Goal: Transaction & Acquisition: Purchase product/service

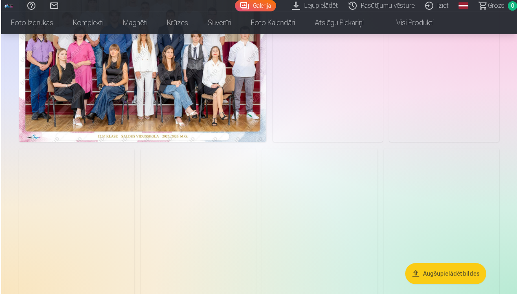
scroll to position [113, 0]
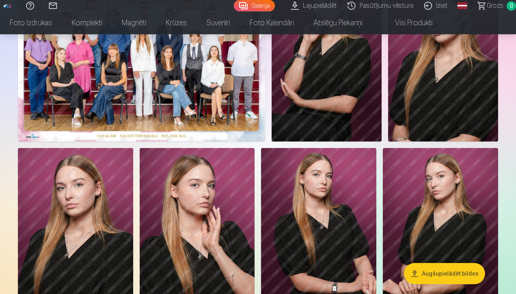
click at [220, 108] on img at bounding box center [141, 58] width 247 height 165
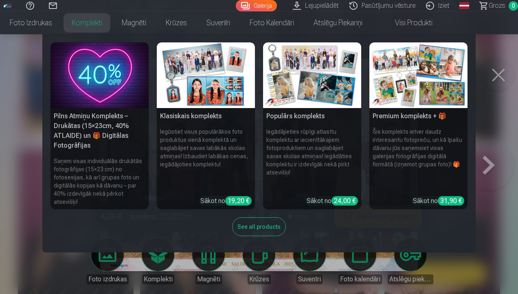
click at [86, 23] on link "Komplekti" at bounding box center [87, 22] width 50 height 23
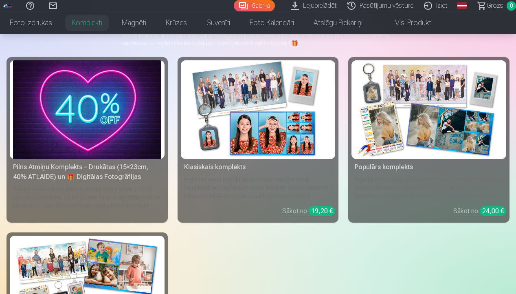
scroll to position [40, 0]
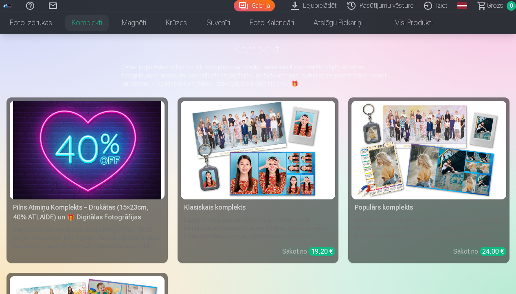
scroll to position [113, 0]
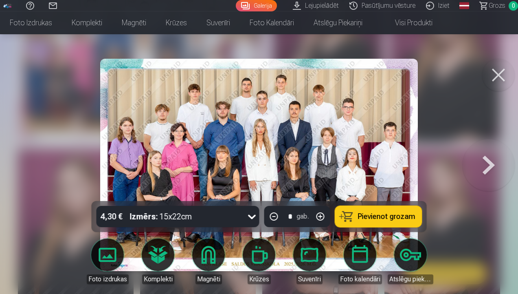
click at [382, 219] on span "Pievienot grozam" at bounding box center [386, 216] width 57 height 7
click at [499, 74] on button at bounding box center [498, 75] width 33 height 33
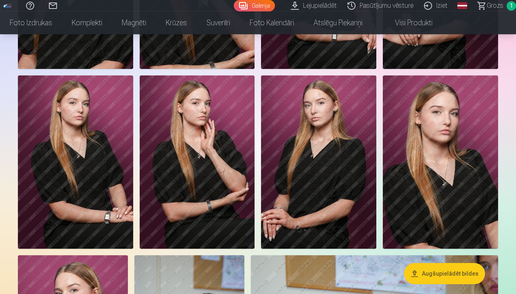
scroll to position [365, 0]
click at [453, 166] on img at bounding box center [440, 161] width 115 height 173
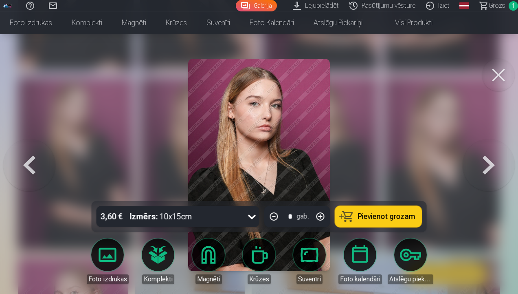
click at [386, 214] on span "Pievienot grozam" at bounding box center [386, 216] width 57 height 7
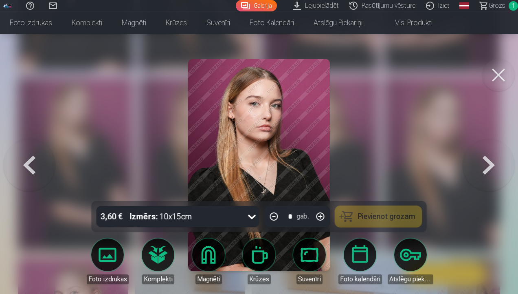
click at [496, 74] on button at bounding box center [498, 75] width 33 height 33
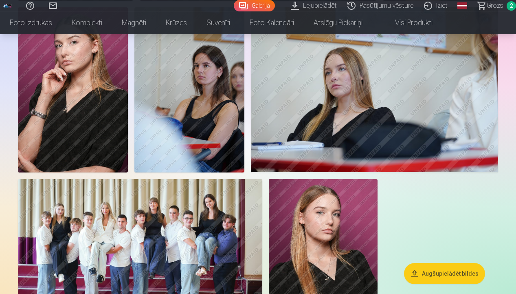
scroll to position [589, 0]
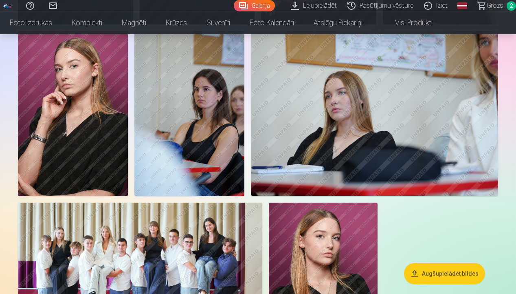
click at [160, 272] on img at bounding box center [140, 283] width 244 height 163
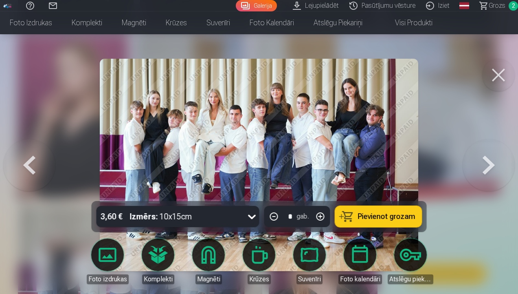
click at [399, 217] on span "Pievienot grozam" at bounding box center [386, 216] width 57 height 7
click at [499, 72] on button at bounding box center [498, 75] width 33 height 33
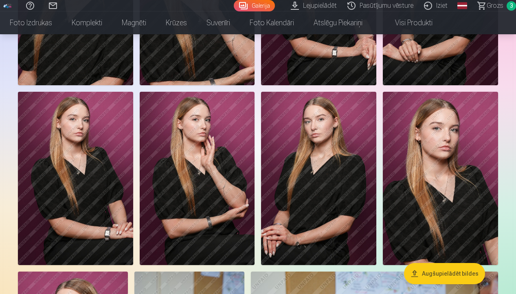
scroll to position [347, 0]
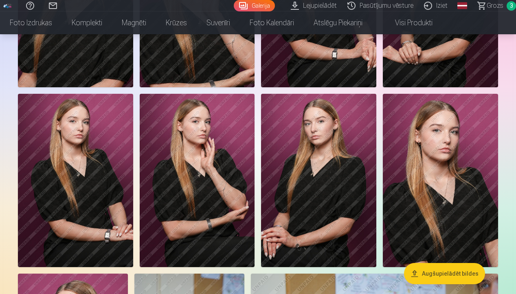
click at [192, 143] on img at bounding box center [197, 180] width 115 height 173
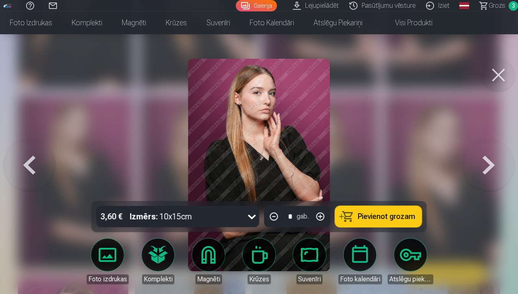
click at [395, 216] on span "Pievienot grozam" at bounding box center [386, 216] width 57 height 7
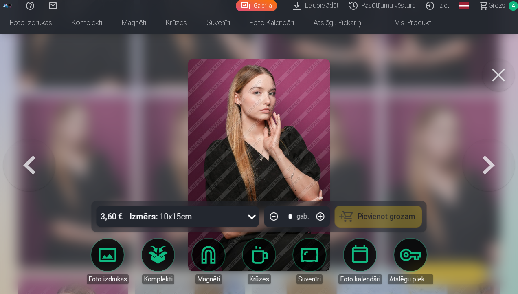
click at [503, 74] on button at bounding box center [498, 75] width 33 height 33
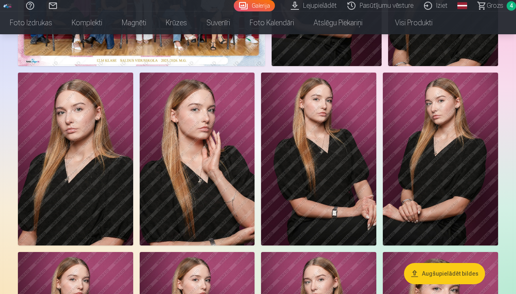
scroll to position [189, 0]
click at [325, 149] on img at bounding box center [318, 158] width 115 height 173
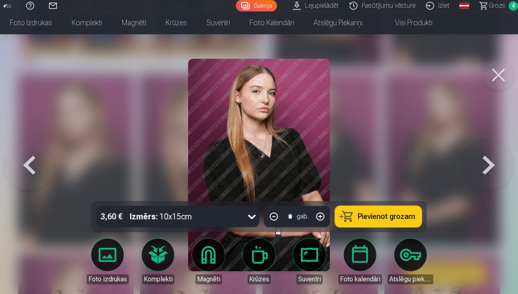
click at [403, 217] on span "Pievienot grozam" at bounding box center [386, 216] width 57 height 7
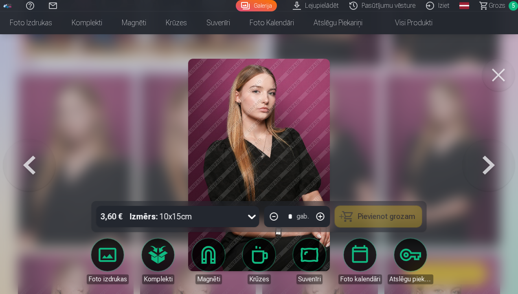
click at [506, 77] on button at bounding box center [498, 75] width 33 height 33
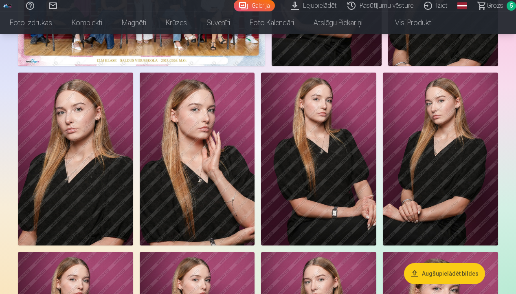
click at [497, 2] on span "Grozs" at bounding box center [495, 6] width 17 height 10
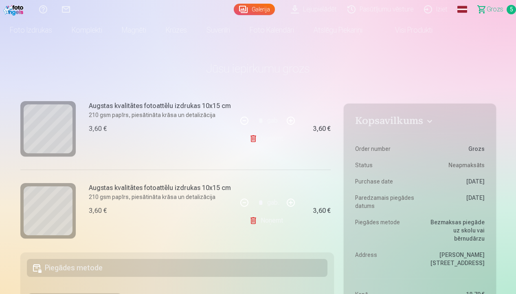
scroll to position [351, 0]
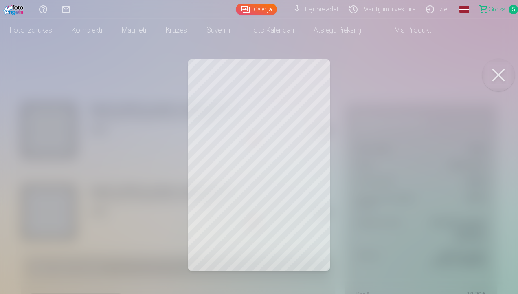
click at [502, 77] on button at bounding box center [498, 75] width 33 height 33
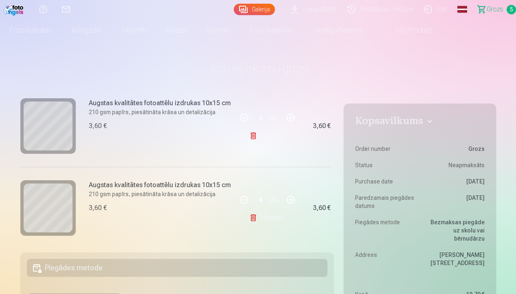
scroll to position [211, 0]
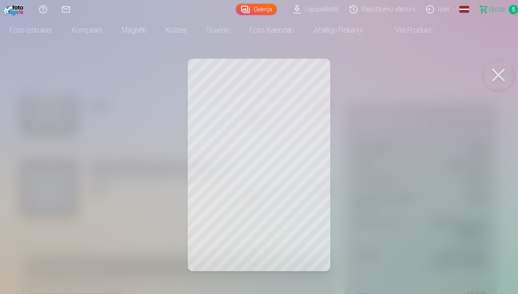
click at [494, 76] on button at bounding box center [498, 75] width 33 height 33
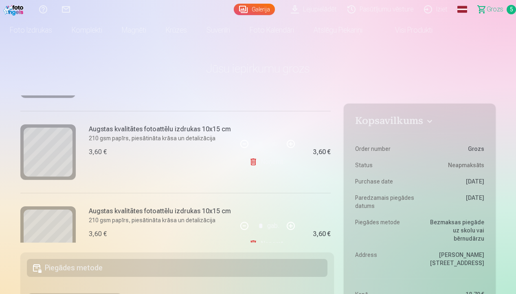
scroll to position [345, 0]
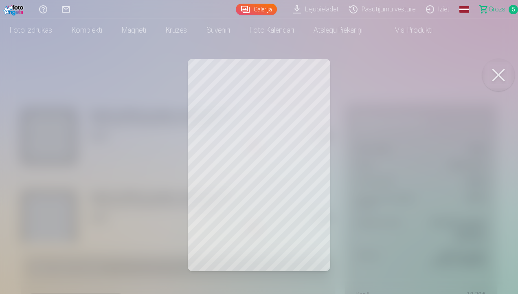
click at [496, 65] on button at bounding box center [498, 75] width 33 height 33
click at [505, 77] on button at bounding box center [498, 75] width 33 height 33
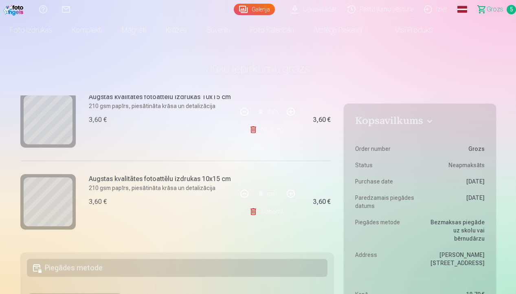
scroll to position [362, 0]
drag, startPoint x: 200, startPoint y: 178, endPoint x: 227, endPoint y: 178, distance: 27.7
click at [227, 178] on h6 "Augstas kvalitātes fotoattēlu izdrukas 10x15 cm" at bounding box center [160, 179] width 142 height 10
click at [199, 211] on div "Augstas kvalitātes fotoattēlu izdrukas 10x15 cm 210 gsm papīrs, piesātināta krā…" at bounding box center [128, 201] width 217 height 82
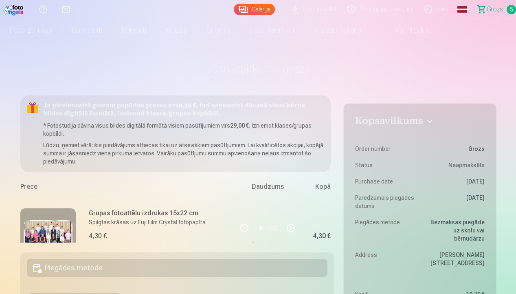
scroll to position [0, 0]
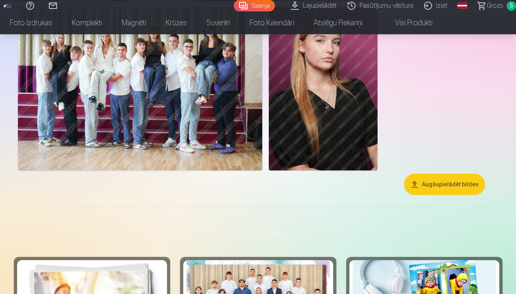
scroll to position [783, 0]
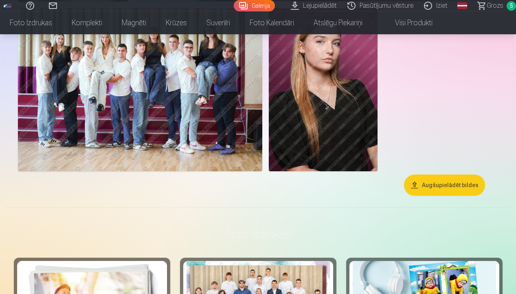
click at [499, 7] on span "Grozs" at bounding box center [495, 6] width 17 height 10
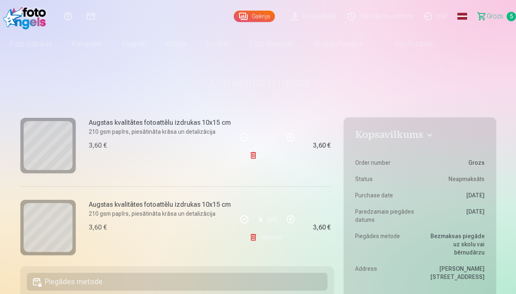
scroll to position [266, 0]
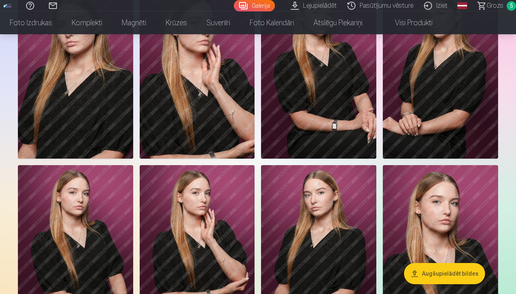
scroll to position [185, 0]
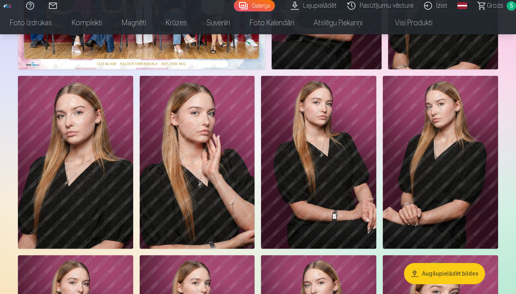
click at [97, 150] on img at bounding box center [75, 162] width 115 height 173
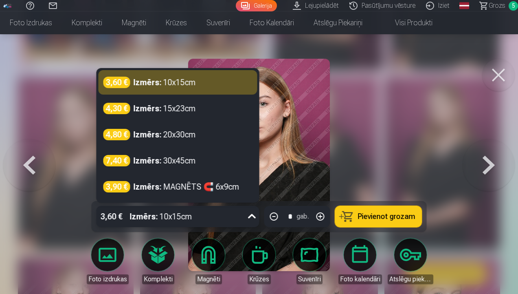
click at [246, 216] on icon at bounding box center [252, 216] width 13 height 13
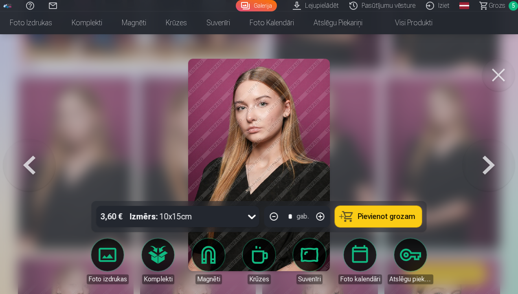
click at [408, 112] on div at bounding box center [259, 147] width 518 height 294
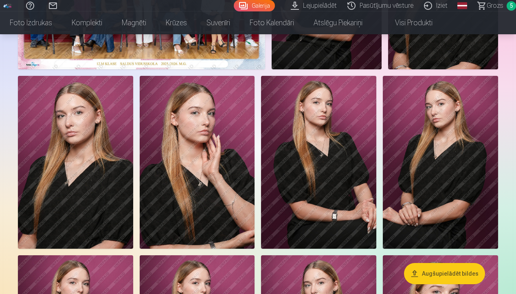
click at [492, 6] on span "Grozs" at bounding box center [495, 6] width 17 height 10
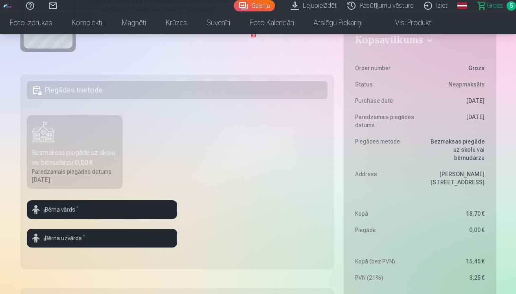
scroll to position [193, 0]
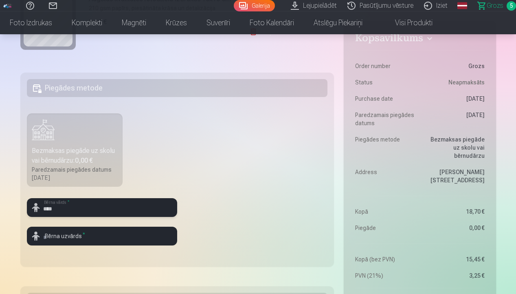
type input "****"
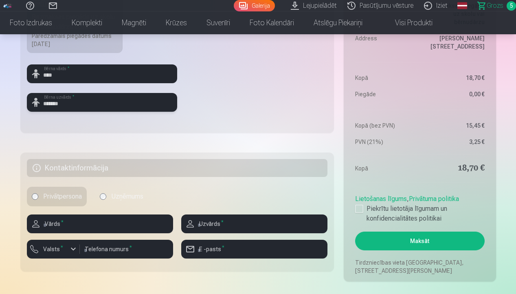
scroll to position [327, 0]
type input "*******"
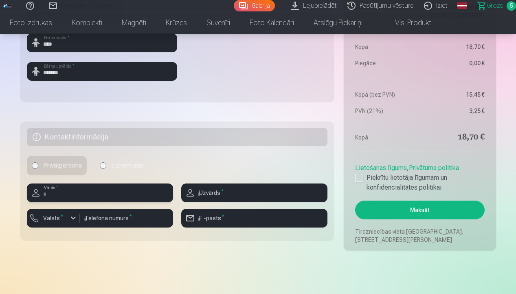
scroll to position [362, 0]
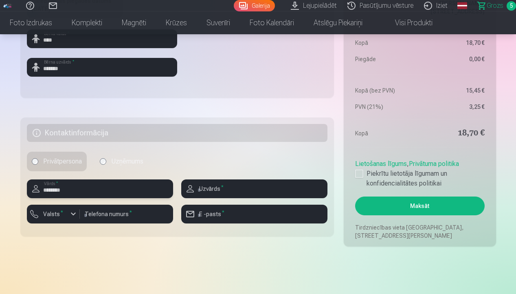
type input "********"
type input "*******"
click at [102, 215] on input "number" at bounding box center [126, 213] width 93 height 19
type input "********"
click at [240, 222] on input "email" at bounding box center [254, 213] width 146 height 19
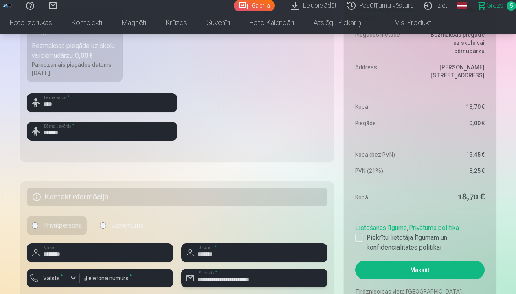
scroll to position [299, 0]
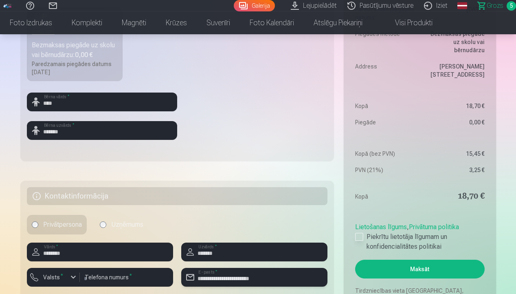
type input "**********"
click at [361, 237] on div at bounding box center [359, 237] width 8 height 8
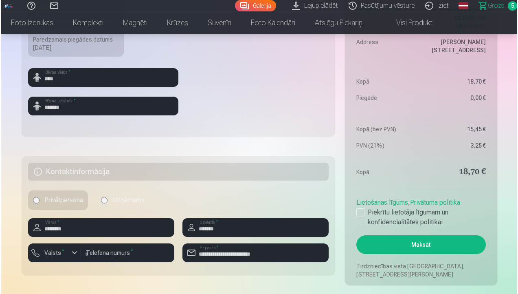
scroll to position [353, 0]
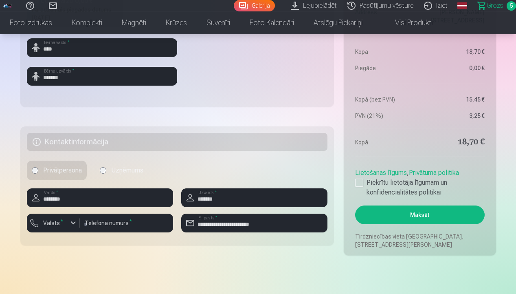
click at [385, 213] on button "Maksāt" at bounding box center [419, 214] width 129 height 19
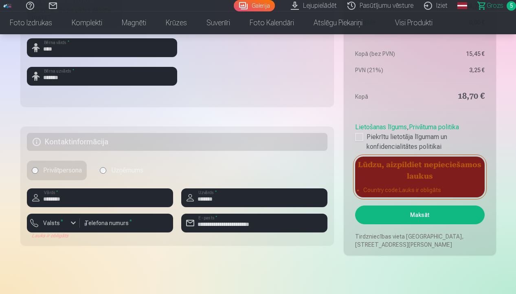
click at [68, 220] on div "button" at bounding box center [73, 223] width 10 height 10
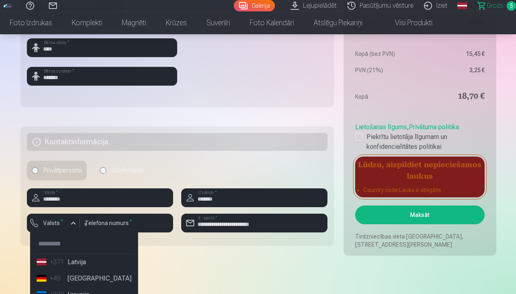
click at [78, 261] on li "+371 Latvija" at bounding box center [83, 262] width 101 height 16
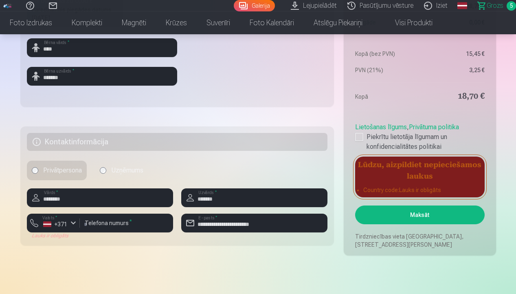
click at [383, 218] on button "Maksāt" at bounding box center [419, 214] width 129 height 19
